Goal: Task Accomplishment & Management: Complete application form

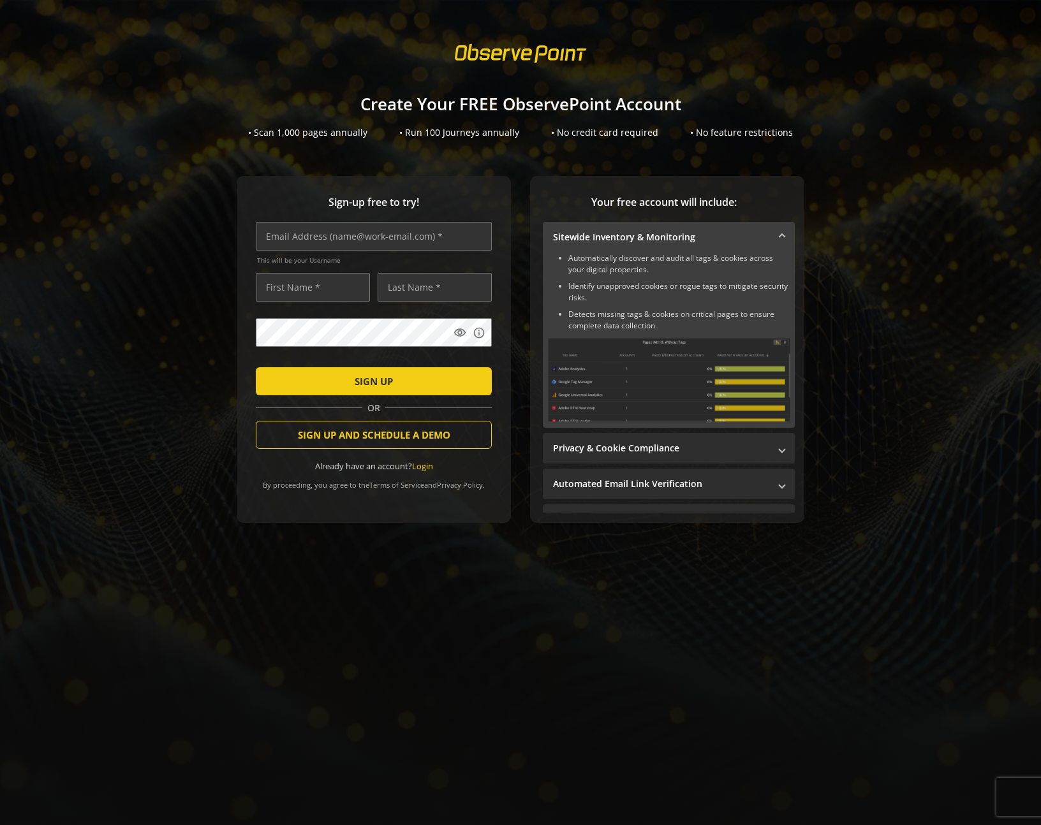
click at [269, 495] on div "Sign-up free to try! This will be your Username visibility info SIGN UP OR SIGN…" at bounding box center [374, 349] width 274 height 347
click at [172, 267] on div "Sign-up free to try! This will be your Username visibility info SIGN UP OR SIGN…" at bounding box center [520, 375] width 1010 height 398
drag, startPoint x: 249, startPoint y: 279, endPoint x: 486, endPoint y: 638, distance: 430.6
click at [486, 638] on sign-up "Create Your FREE ObservePoint Account • Scan 1,000 pages annually • Run 100 Jou…" at bounding box center [520, 412] width 1041 height 825
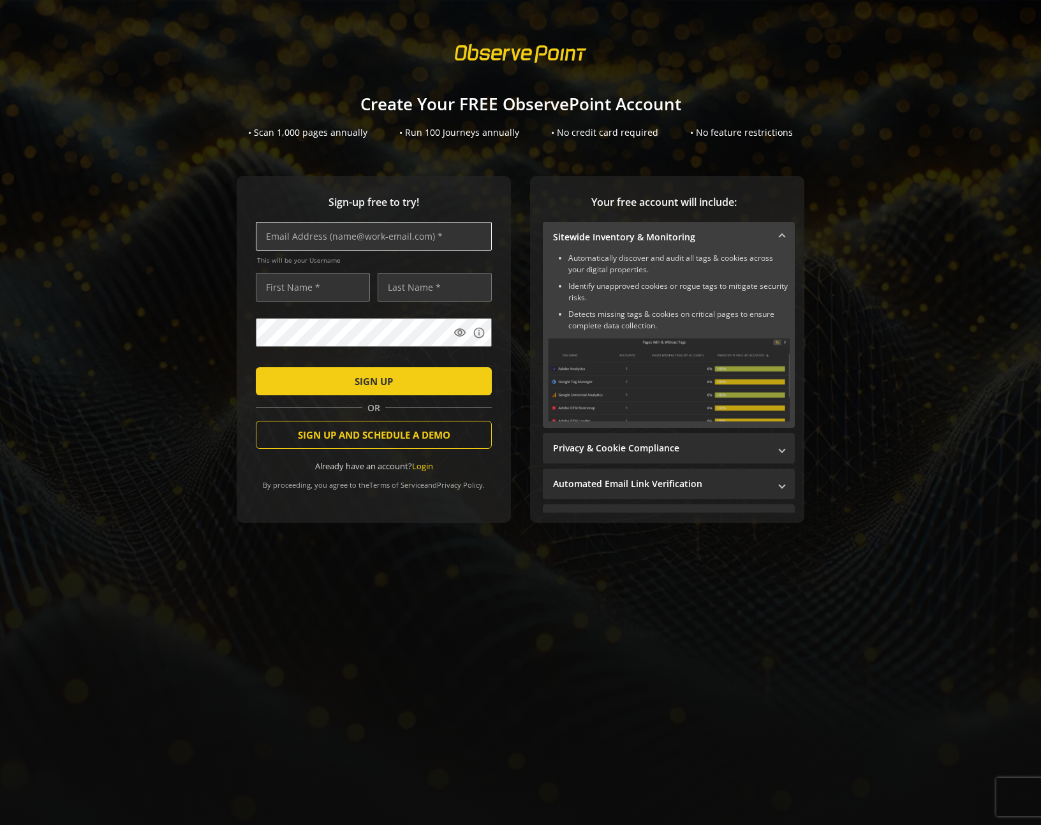
click at [395, 237] on input "text" at bounding box center [374, 236] width 236 height 29
type input "[PERSON_NAME][EMAIL_ADDRESS][PERSON_NAME][DOMAIN_NAME]"
type input "[PERSON_NAME]"
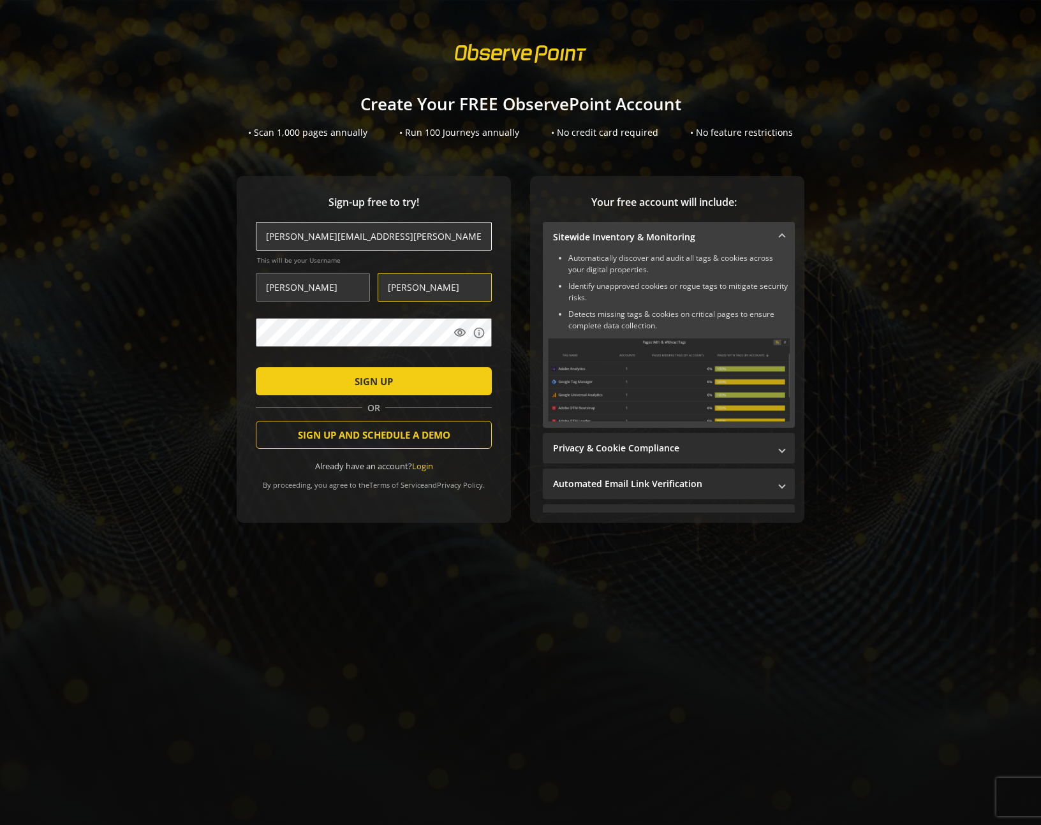
type input "[PERSON_NAME]"
click at [395, 437] on span "SIGN UP AND SCHEDULE A DEMO" at bounding box center [374, 434] width 152 height 23
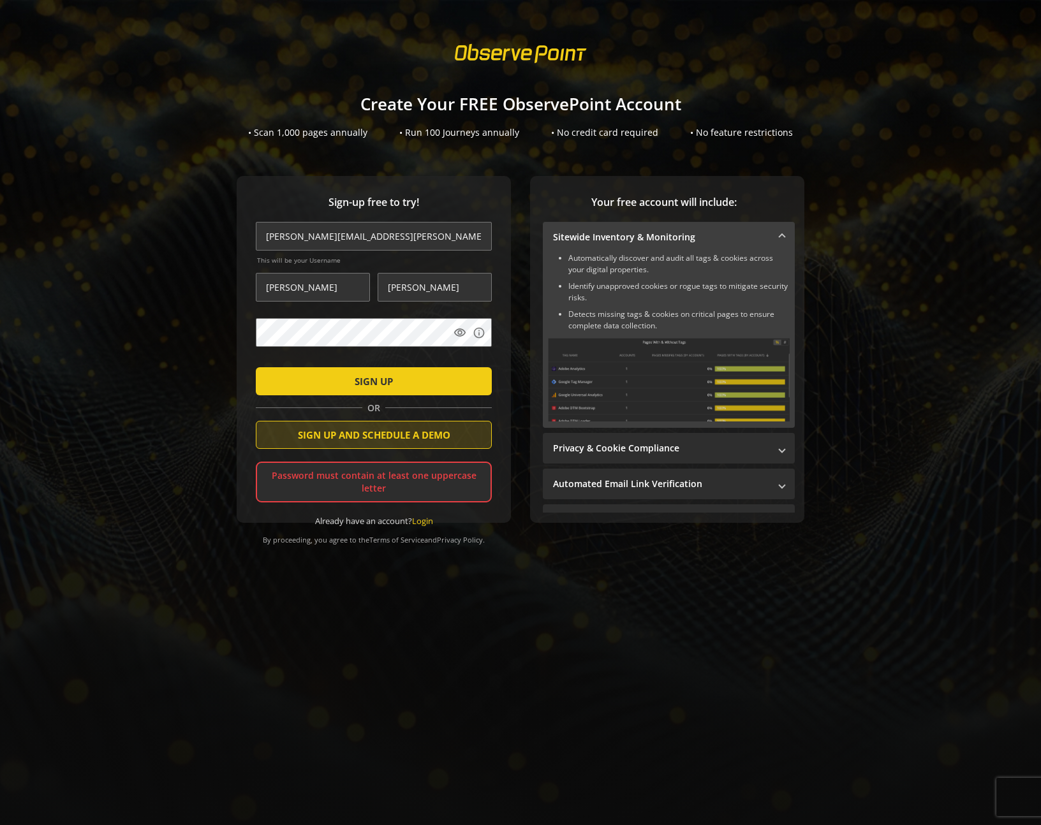
click at [382, 442] on span "SIGN UP AND SCHEDULE A DEMO" at bounding box center [374, 434] width 152 height 23
